Goal: Information Seeking & Learning: Learn about a topic

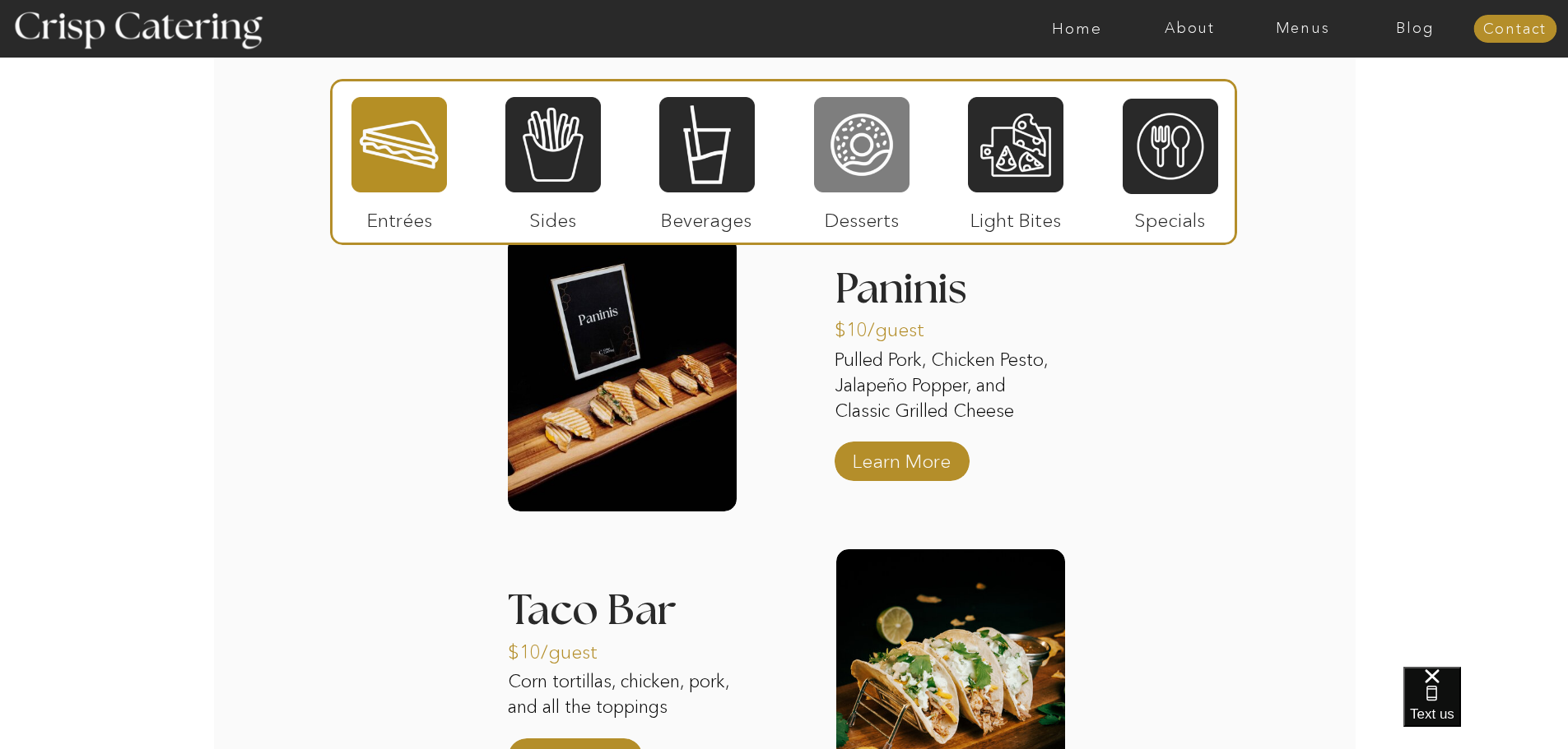
click at [883, 141] on div at bounding box center [861, 144] width 95 height 99
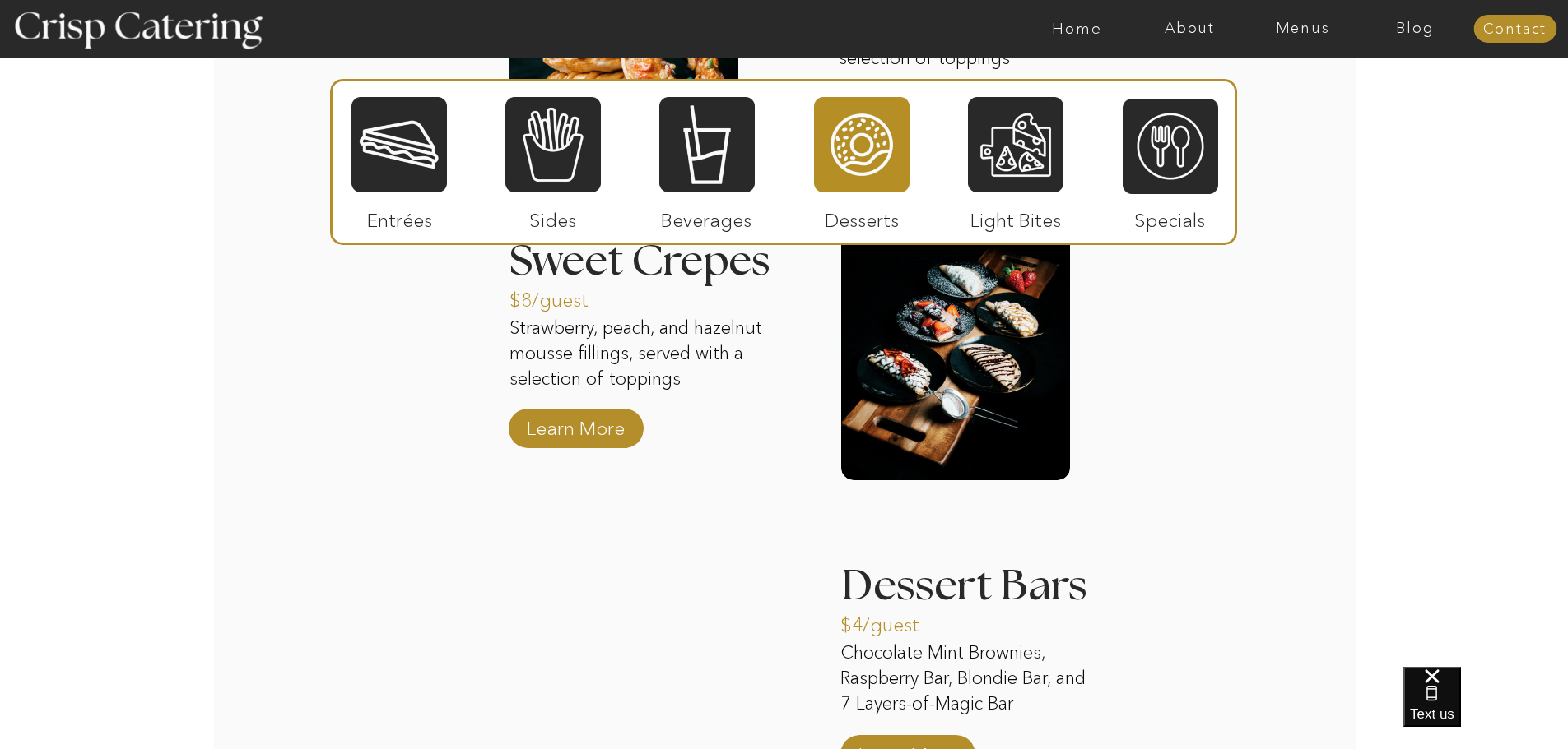
scroll to position [2468, 0]
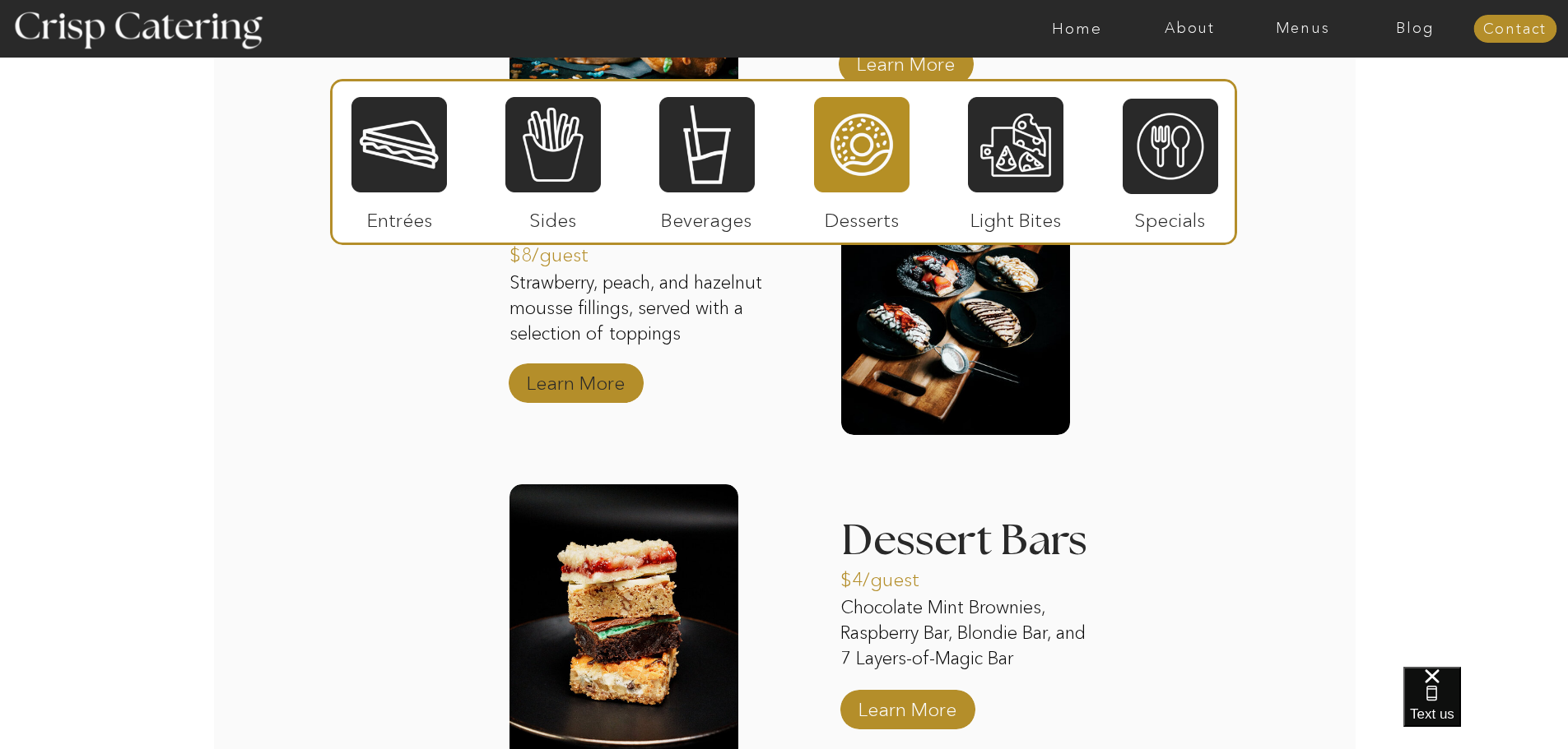
click at [585, 395] on p "Learn More" at bounding box center [576, 378] width 110 height 48
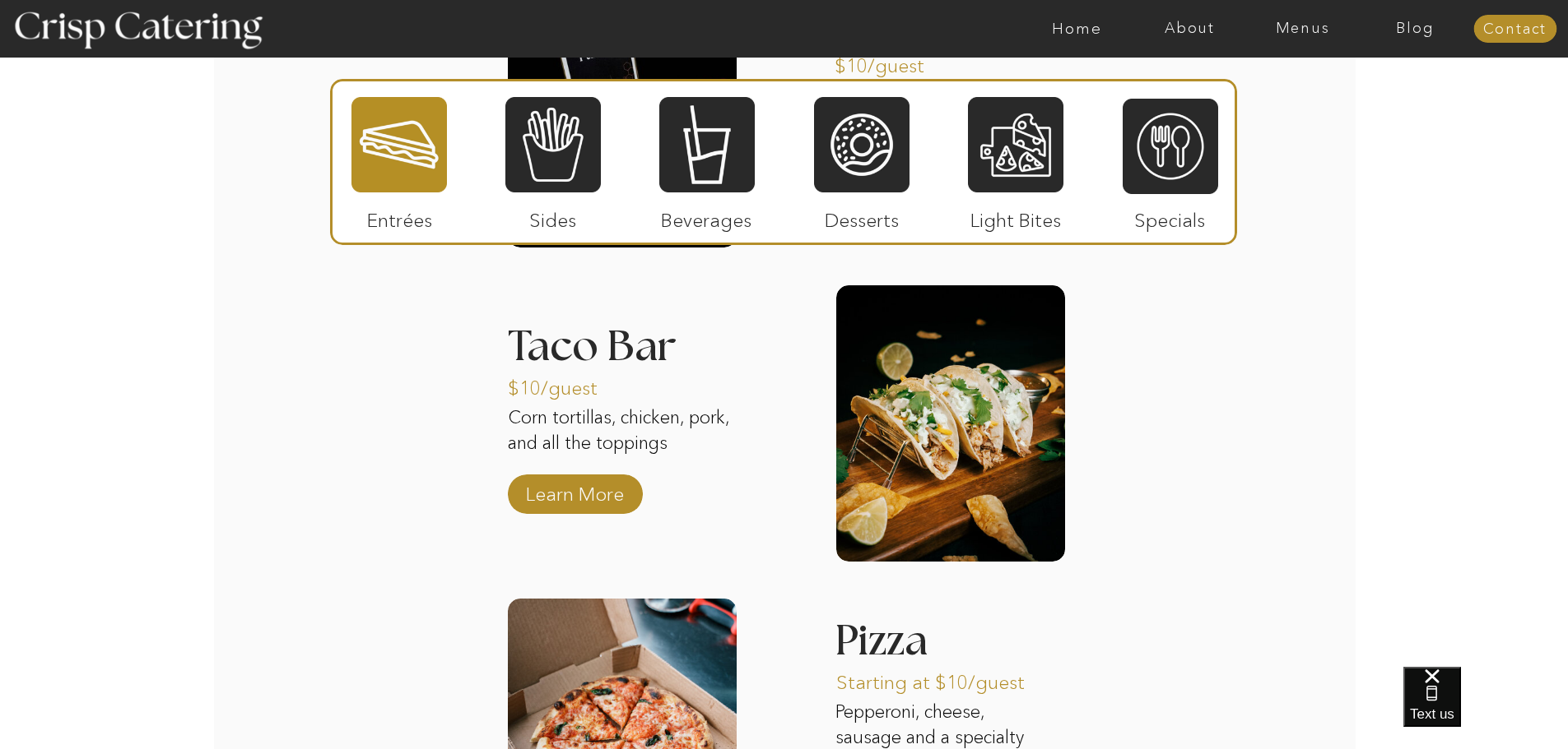
scroll to position [2304, 0]
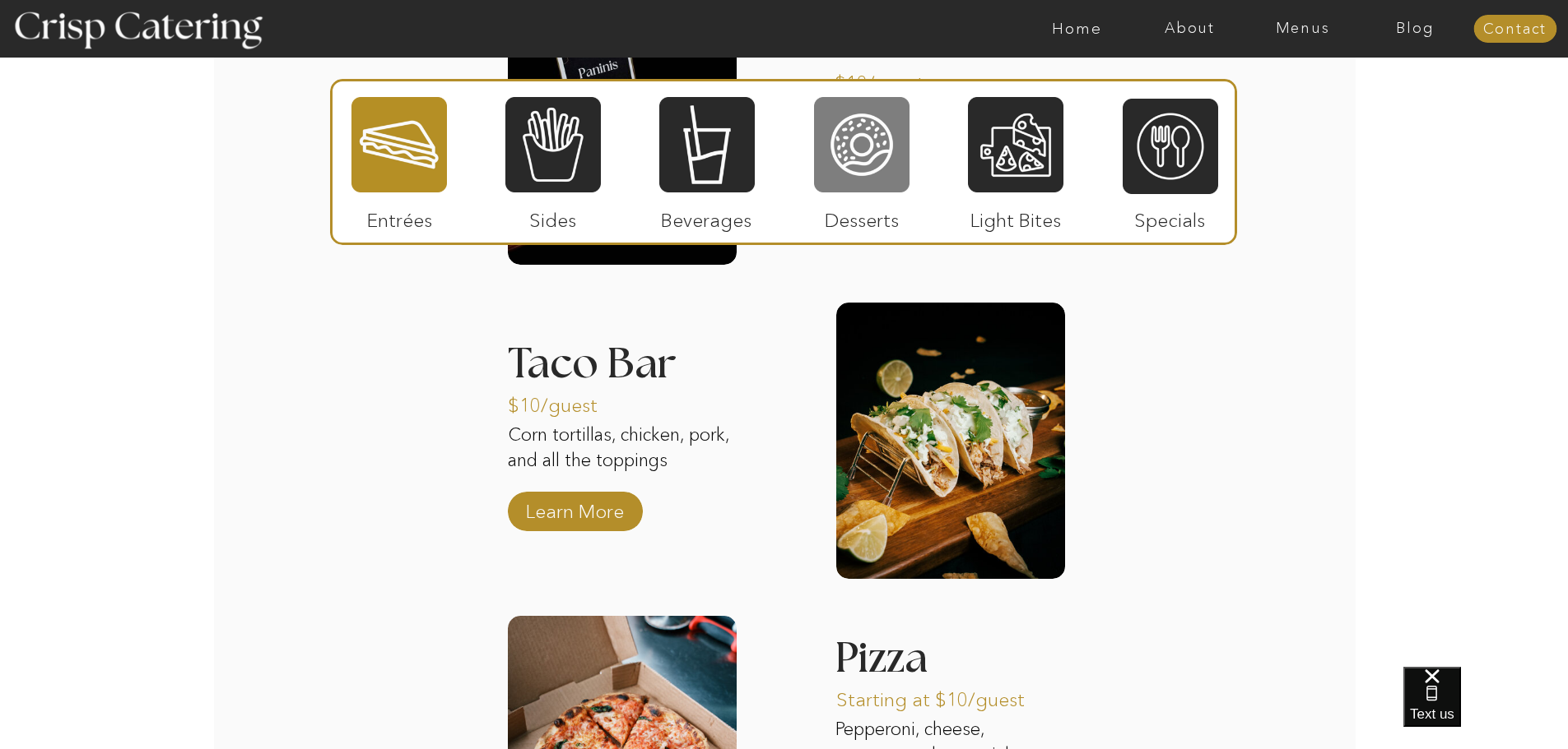
click at [871, 162] on div at bounding box center [861, 144] width 95 height 99
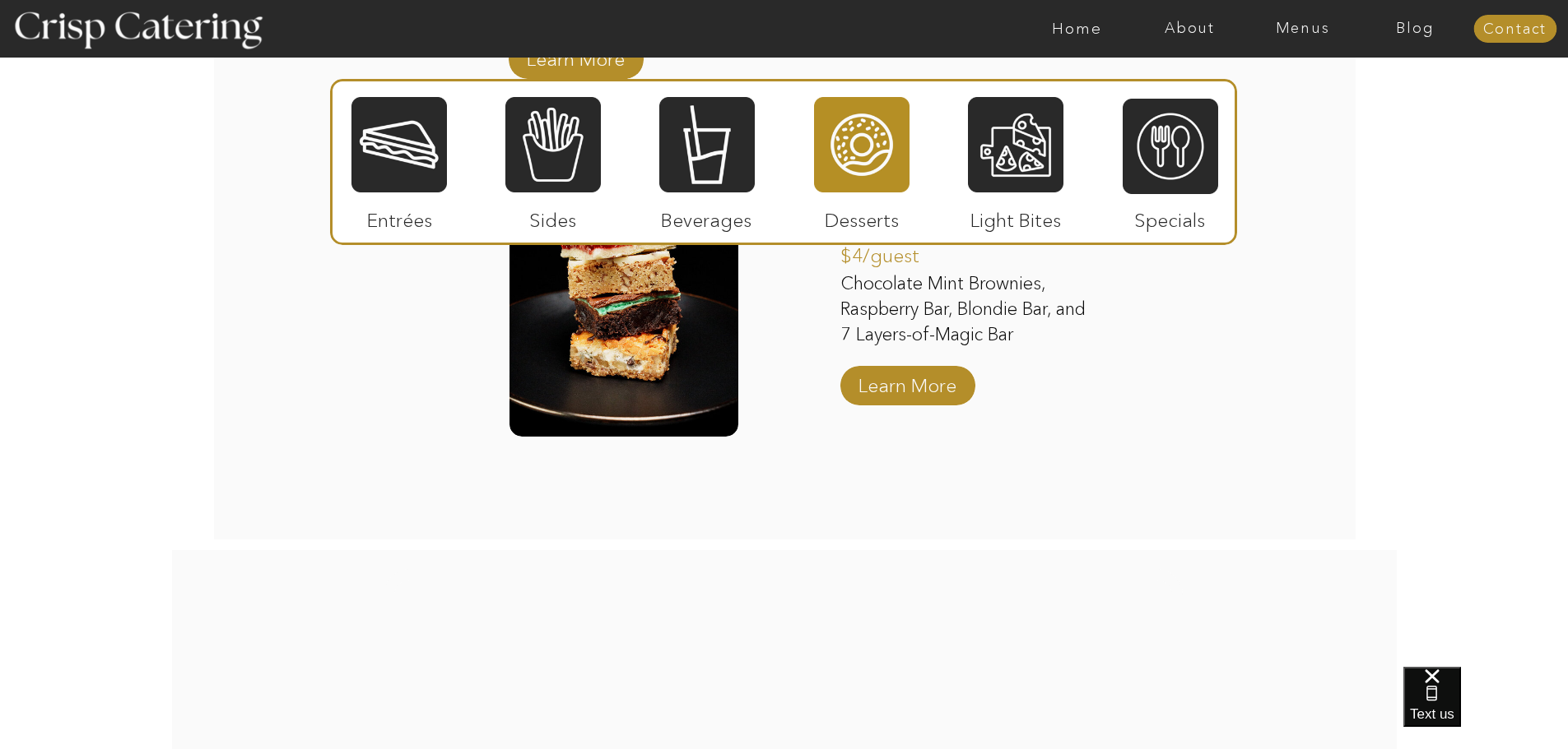
scroll to position [2632, 0]
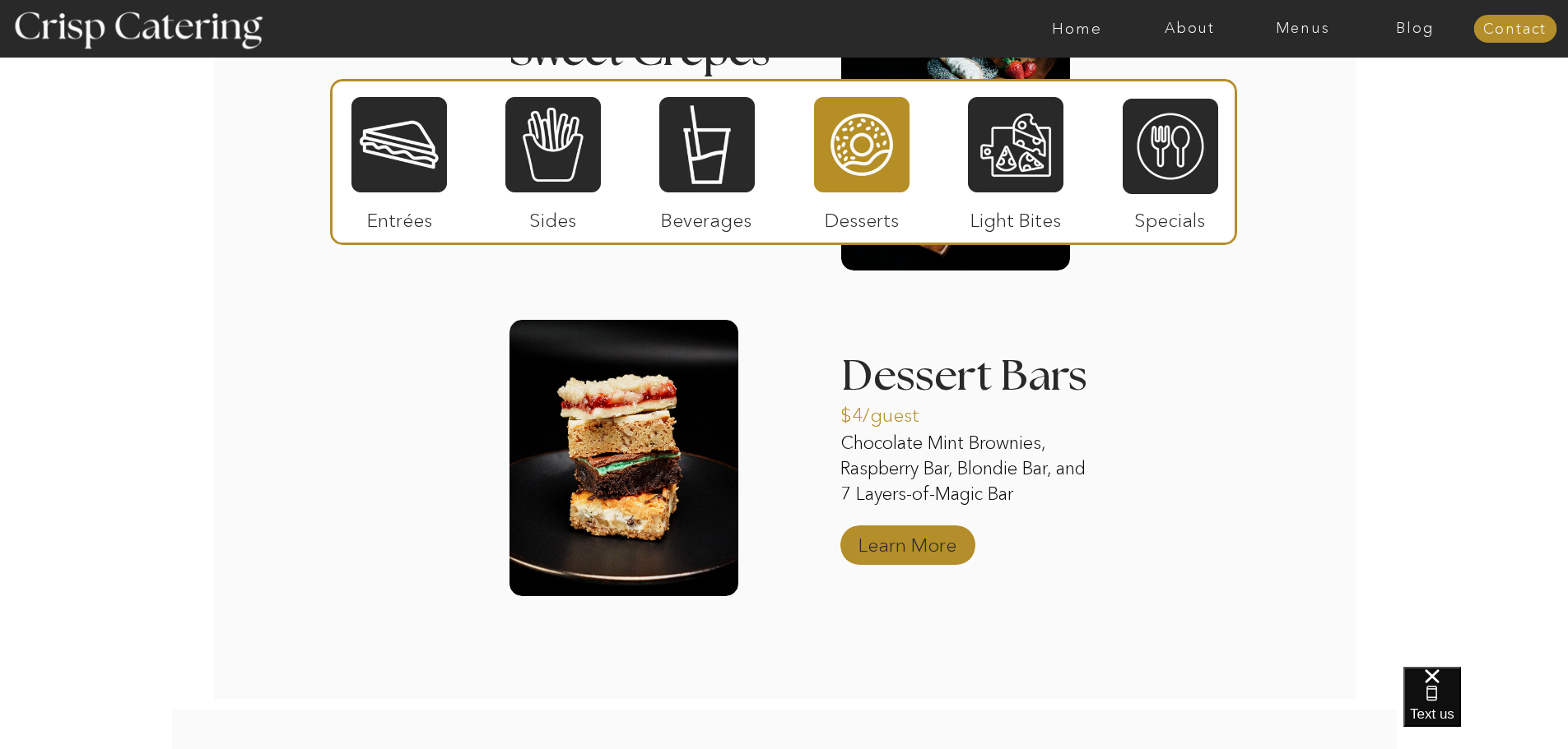
click at [931, 548] on p "Learn More" at bounding box center [907, 541] width 110 height 48
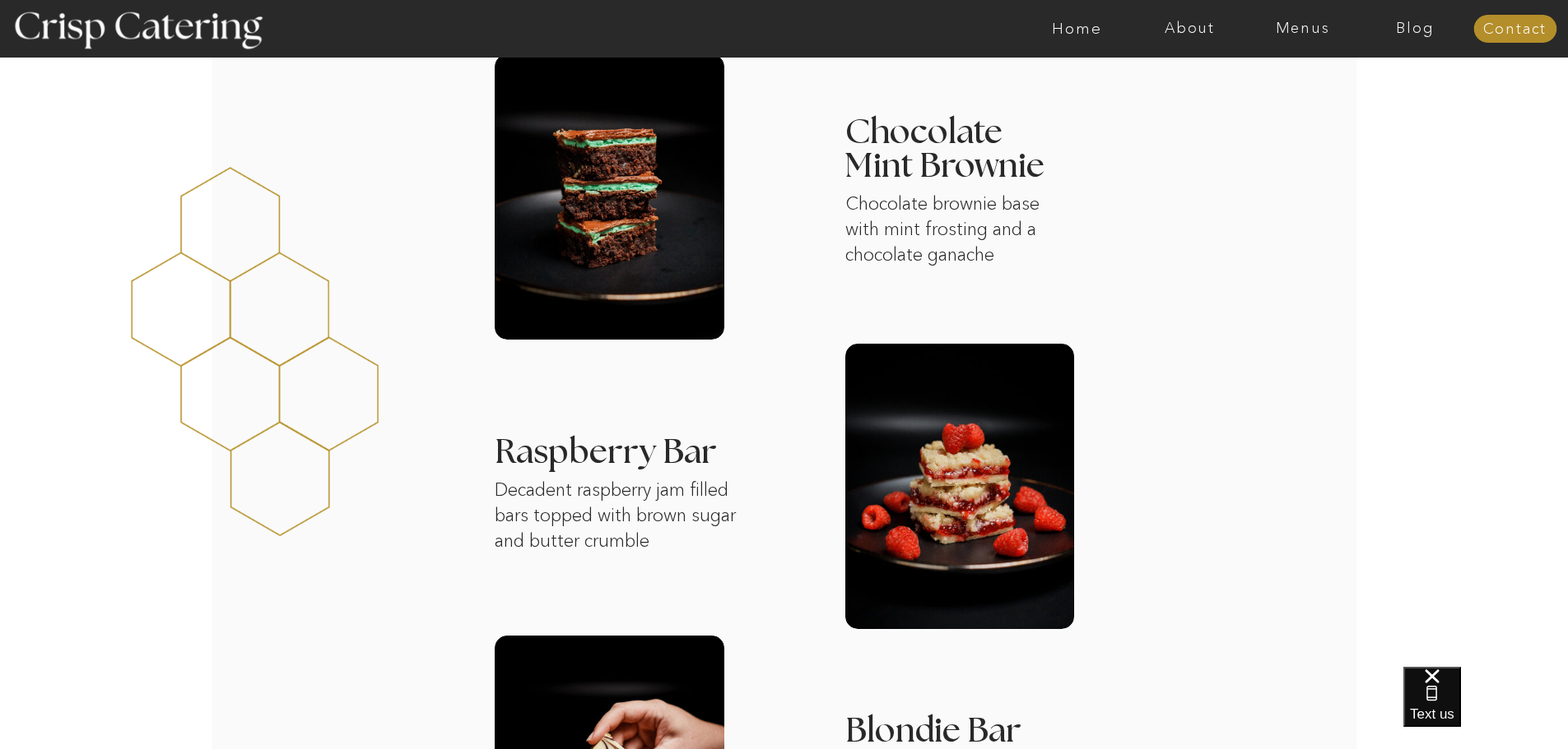
scroll to position [412, 0]
